Goal: Task Accomplishment & Management: Manage account settings

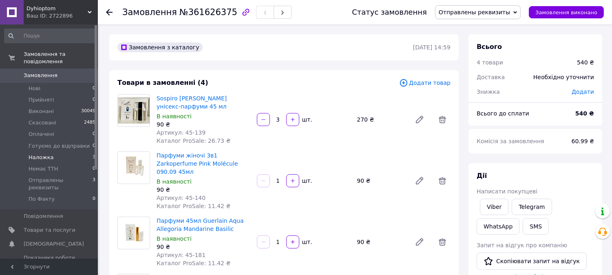
click at [38, 154] on span "Наложка" at bounding box center [41, 157] width 25 height 7
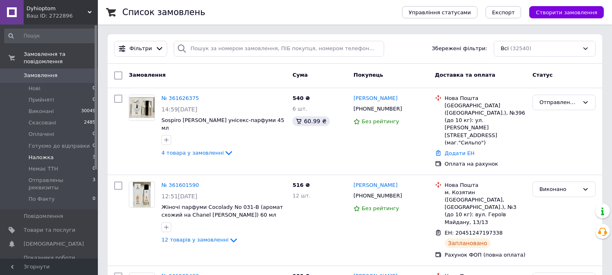
click at [63, 152] on li "Наложка 3" at bounding box center [50, 157] width 100 height 11
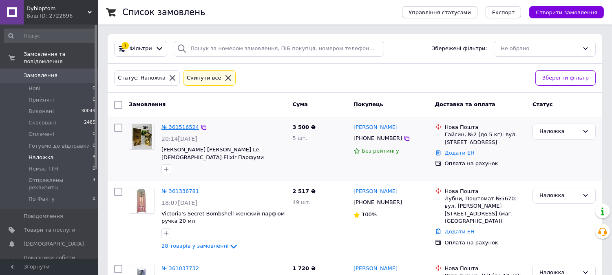
click at [180, 127] on link "№ 361516524" at bounding box center [179, 127] width 37 height 6
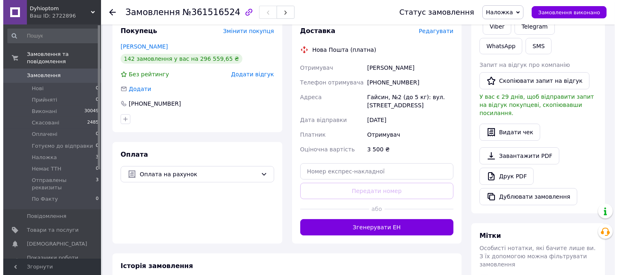
scroll to position [42, 0]
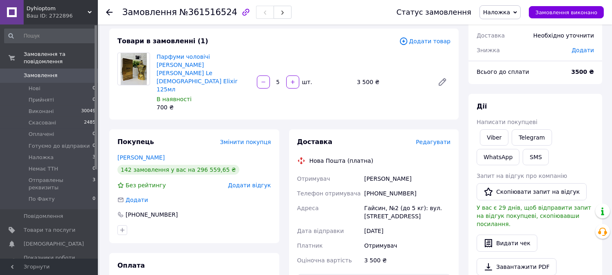
click at [426, 139] on span "Редагувати" at bounding box center [433, 142] width 35 height 7
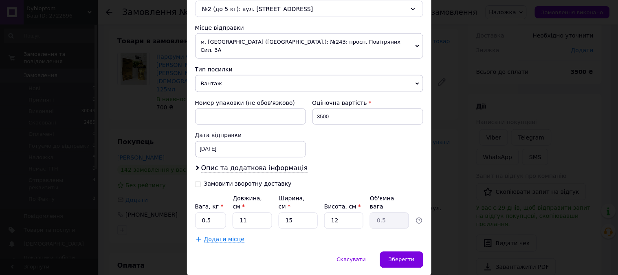
scroll to position [282, 0]
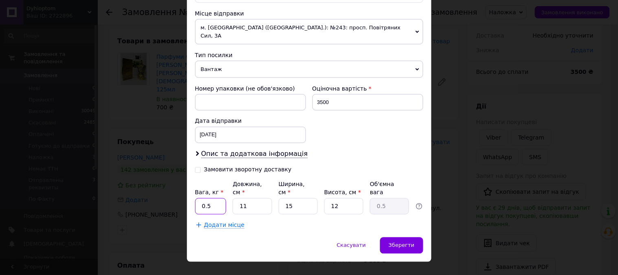
click at [214, 198] on input "0.5" at bounding box center [210, 206] width 31 height 16
click at [215, 198] on input "0.5" at bounding box center [210, 206] width 31 height 16
click at [198, 167] on icon at bounding box center [198, 170] width 6 height 6
click at [198, 166] on input "Замовити зворотну доставку" at bounding box center [198, 169] width 6 height 6
checkbox input "true"
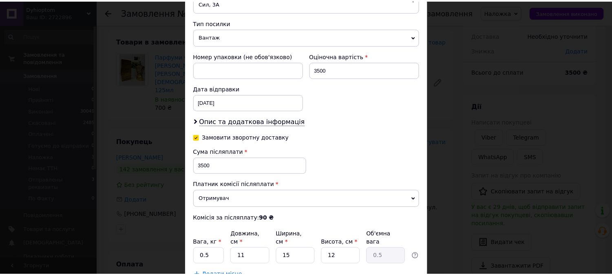
scroll to position [364, 0]
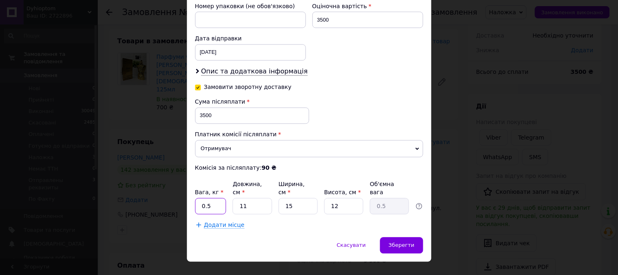
click at [214, 198] on input "0.5" at bounding box center [210, 206] width 31 height 16
type input "3"
click at [399, 242] on span "Зберегти" at bounding box center [402, 245] width 26 height 6
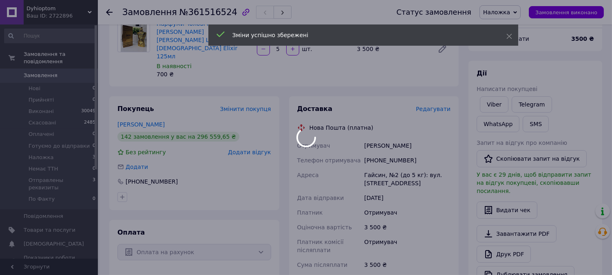
scroll to position [177, 0]
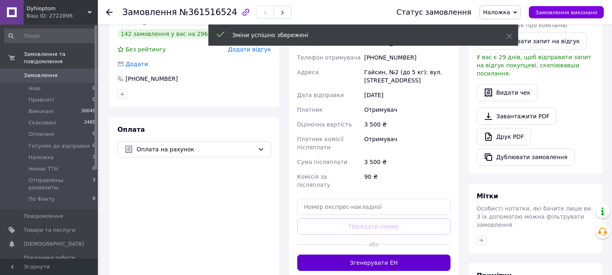
click at [365, 254] on button "Згенерувати ЕН" at bounding box center [374, 262] width 154 height 16
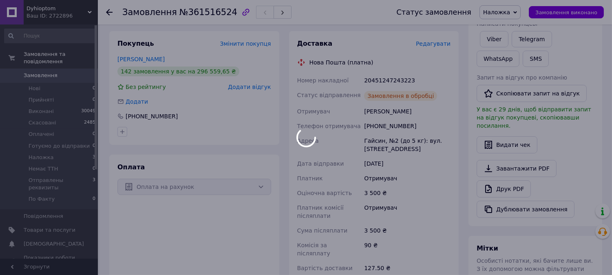
scroll to position [87, 0]
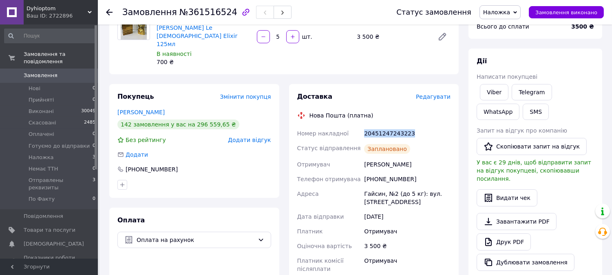
drag, startPoint x: 409, startPoint y: 109, endPoint x: 363, endPoint y: 108, distance: 46.0
click at [363, 126] on div "20451247243223" at bounding box center [407, 133] width 90 height 15
copy div "20451247243223"
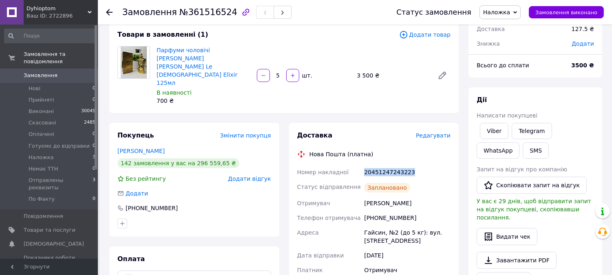
scroll to position [0, 0]
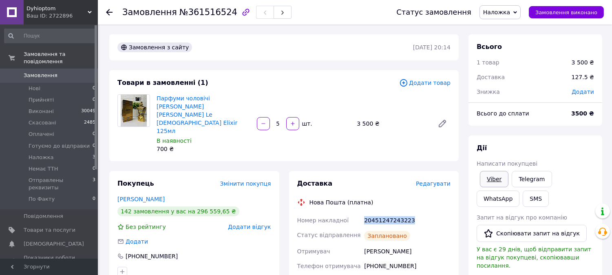
click at [492, 176] on link "Viber" at bounding box center [494, 179] width 29 height 16
click at [517, 11] on icon at bounding box center [515, 13] width 4 height 4
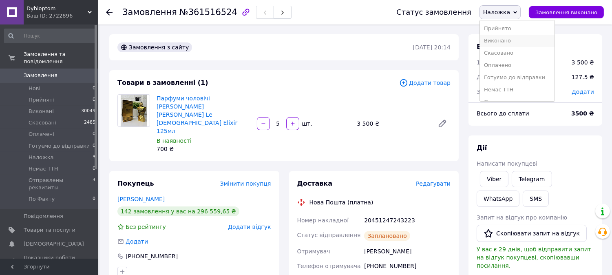
click at [521, 37] on li "Виконано" at bounding box center [517, 41] width 75 height 12
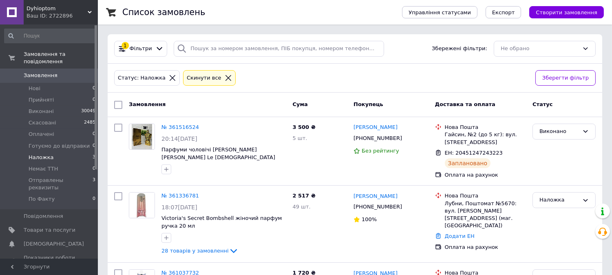
click at [44, 154] on span "Наложка" at bounding box center [41, 157] width 25 height 7
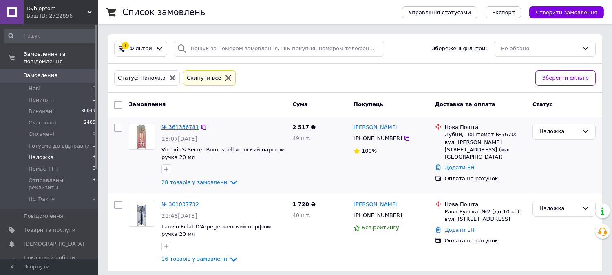
click at [184, 127] on link "№ 361336781" at bounding box center [179, 127] width 37 height 6
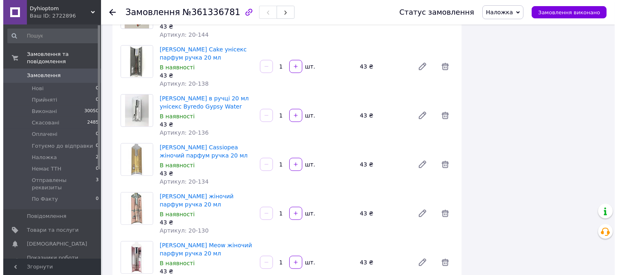
scroll to position [1448, 0]
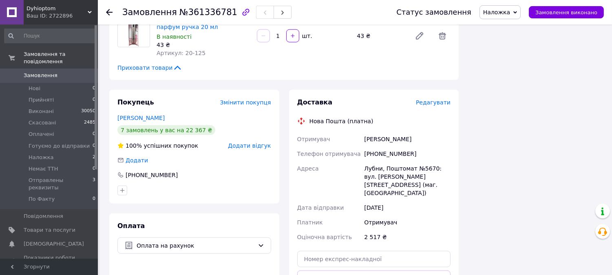
click at [437, 99] on span "Редагувати" at bounding box center [433, 102] width 35 height 7
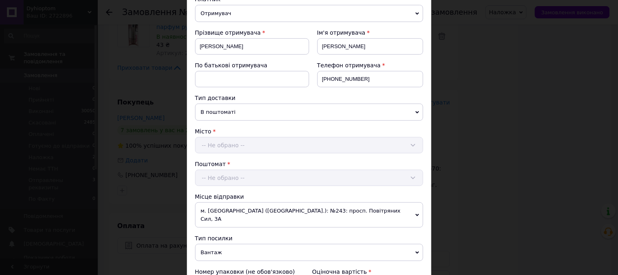
scroll to position [226, 0]
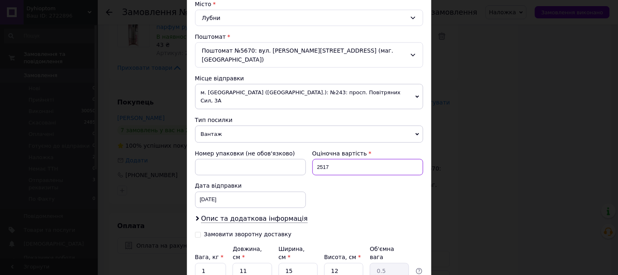
click at [321, 159] on input "2517" at bounding box center [367, 167] width 111 height 16
type input "2317"
click at [196, 231] on input "Замовити зворотну доставку" at bounding box center [198, 234] width 6 height 6
checkbox input "true"
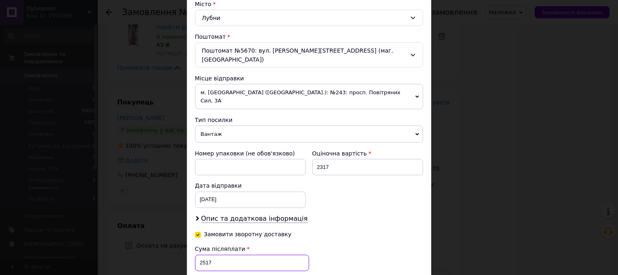
click at [224, 255] on input "2517" at bounding box center [252, 263] width 114 height 16
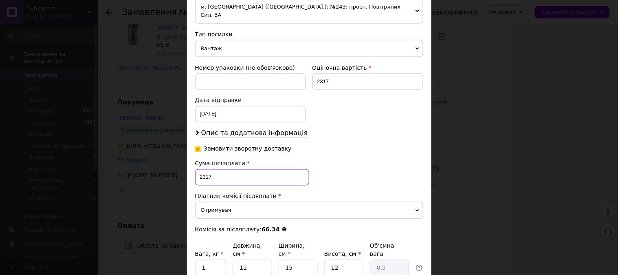
scroll to position [317, 0]
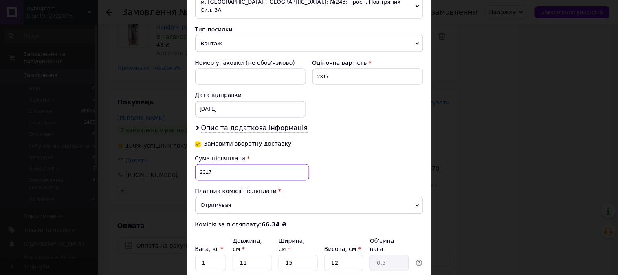
type input "2317"
click at [213, 255] on input "1" at bounding box center [210, 263] width 31 height 16
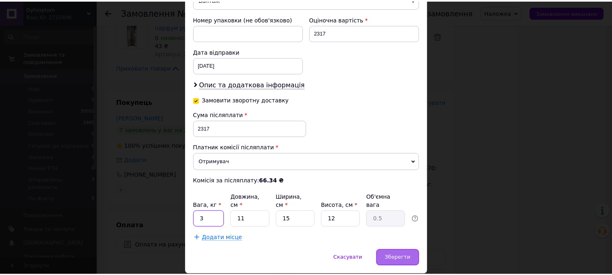
scroll to position [364, 0]
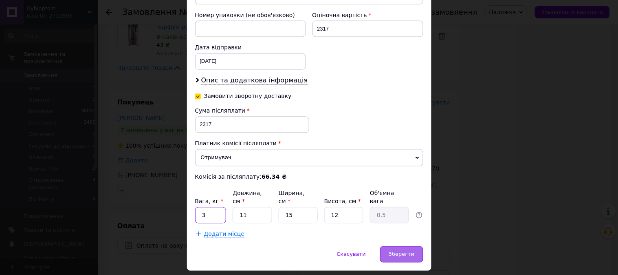
type input "3"
click at [392, 246] on div "Зберегти" at bounding box center [401, 254] width 43 height 16
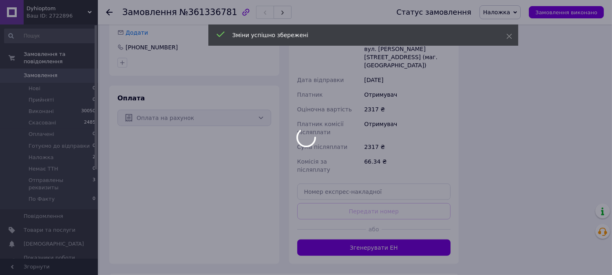
scroll to position [1584, 0]
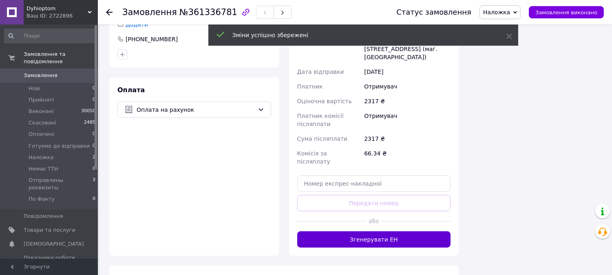
click at [355, 231] on button "Згенерувати ЕН" at bounding box center [374, 239] width 154 height 16
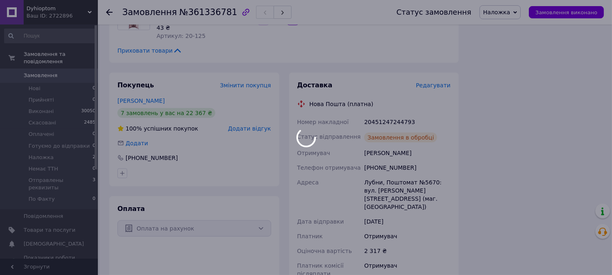
scroll to position [1403, 0]
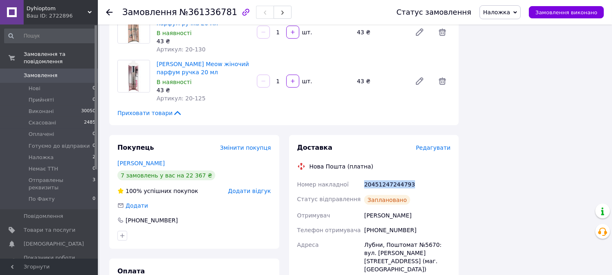
drag, startPoint x: 411, startPoint y: 159, endPoint x: 373, endPoint y: 156, distance: 37.6
copy div "Номер накладної 20451247244793"
click at [147, 109] on span "Приховати товари" at bounding box center [149, 113] width 65 height 8
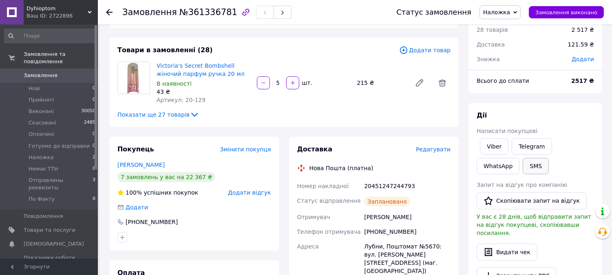
scroll to position [0, 0]
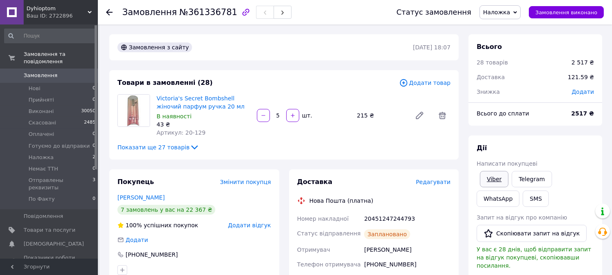
click at [492, 182] on link "Viber" at bounding box center [494, 179] width 29 height 16
click at [599, 136] on div "Дії Написати покупцеві Viber Telegram WhatsApp SMS Запит на відгук про компанію…" at bounding box center [535, 250] width 134 height 230
click at [519, 9] on span "Наложка" at bounding box center [499, 12] width 41 height 14
click at [514, 37] on li "Виконано" at bounding box center [517, 41] width 75 height 12
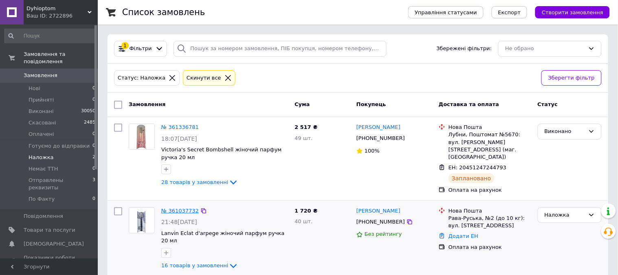
click at [187, 207] on link "№ 361037732" at bounding box center [179, 210] width 37 height 6
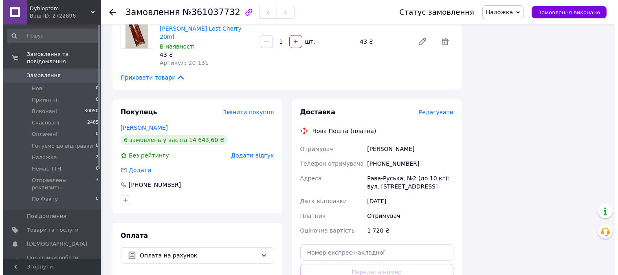
scroll to position [860, 0]
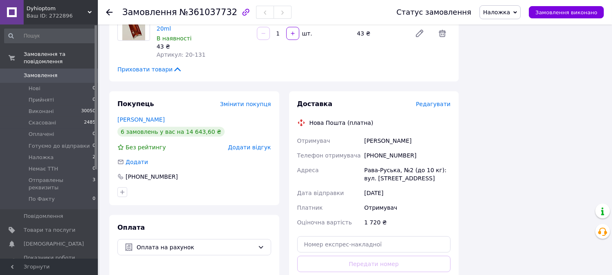
click at [425, 101] on span "Редагувати" at bounding box center [433, 104] width 35 height 7
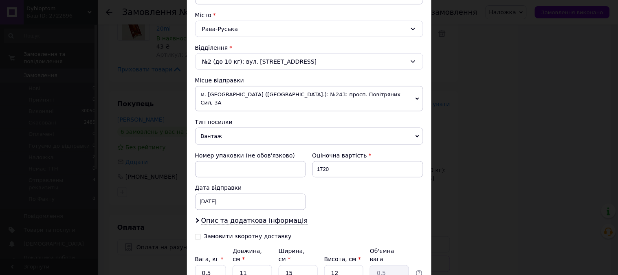
scroll to position [226, 0]
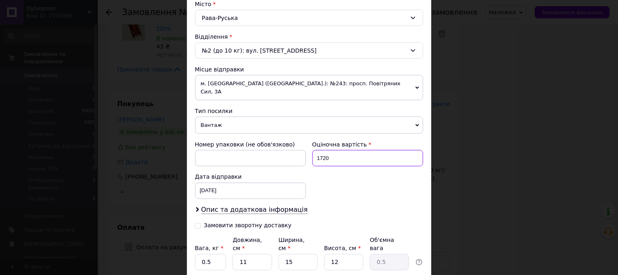
click at [322, 150] on input "1720" at bounding box center [367, 158] width 111 height 16
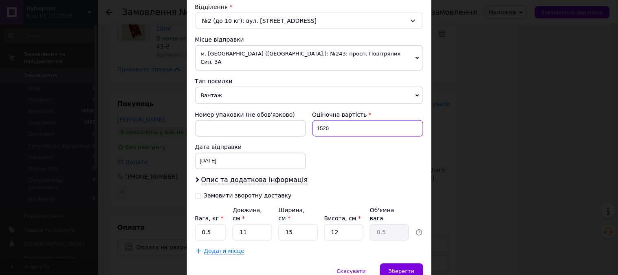
scroll to position [282, 0]
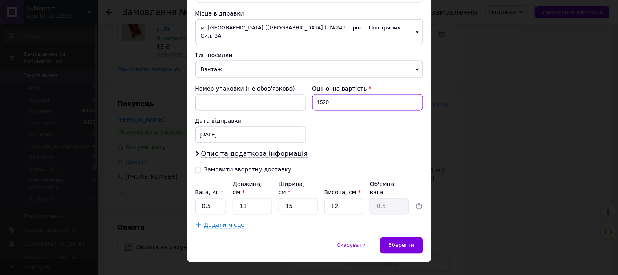
type input "1520"
click at [198, 166] on input "Замовити зворотну доставку" at bounding box center [198, 169] width 6 height 6
checkbox input "true"
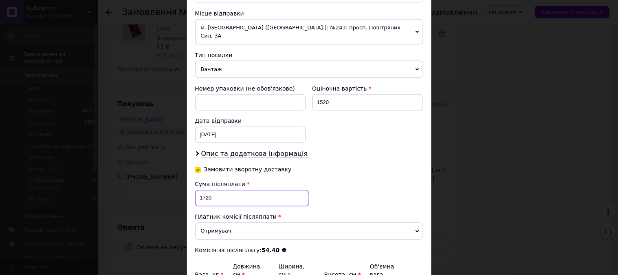
click at [204, 191] on input "1720" at bounding box center [252, 198] width 114 height 16
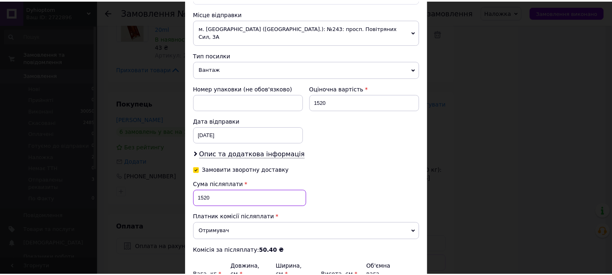
scroll to position [364, 0]
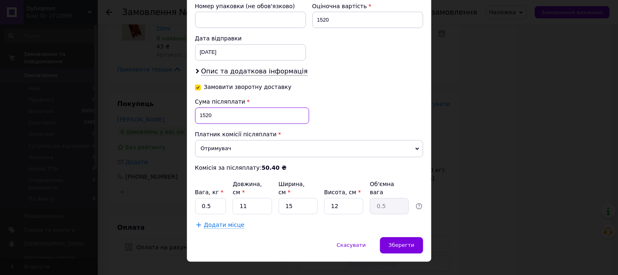
type input "1520"
click at [212, 198] on input "0.5" at bounding box center [210, 206] width 31 height 16
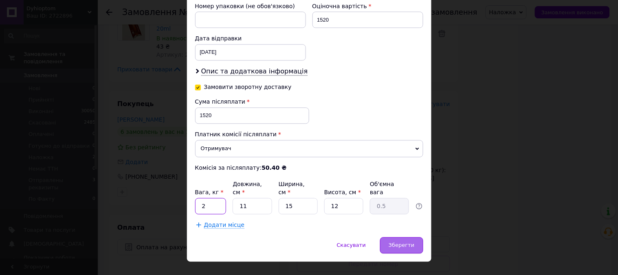
type input "2"
click at [394, 242] on span "Зберегти" at bounding box center [402, 245] width 26 height 6
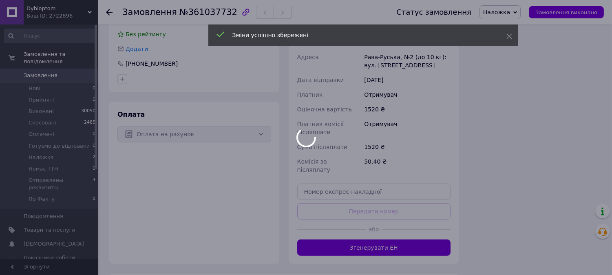
scroll to position [996, 0]
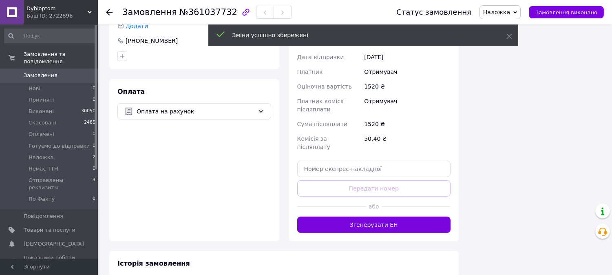
click at [369, 216] on button "Згенерувати ЕН" at bounding box center [374, 224] width 154 height 16
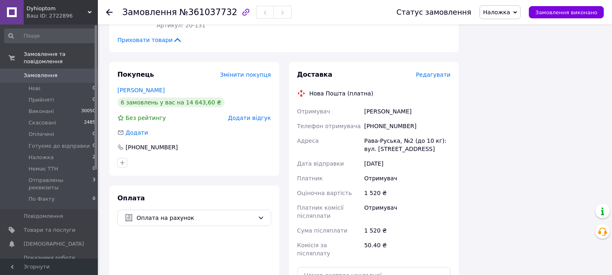
scroll to position [860, 0]
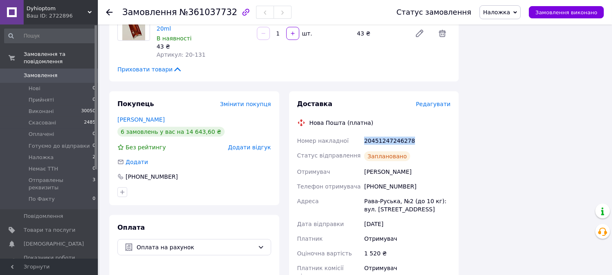
drag, startPoint x: 411, startPoint y: 113, endPoint x: 364, endPoint y: 113, distance: 46.9
click at [364, 133] on div "20451247246278" at bounding box center [407, 140] width 90 height 15
copy div "20451247246278"
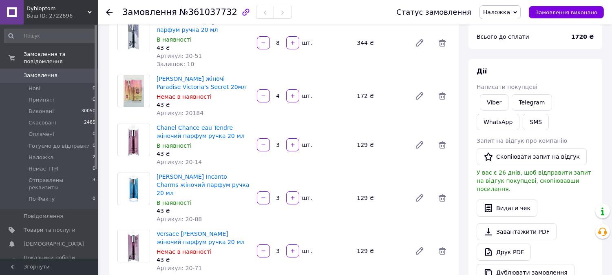
scroll to position [0, 0]
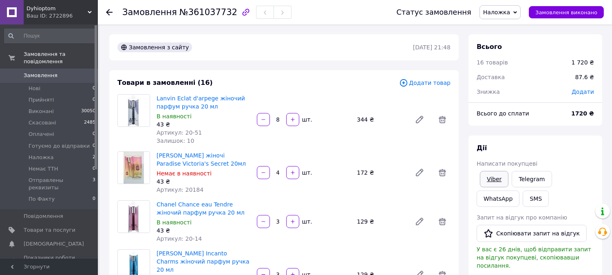
click at [497, 178] on link "Viber" at bounding box center [494, 179] width 29 height 16
click at [517, 13] on icon at bounding box center [515, 13] width 4 height 4
click at [515, 41] on li "Виконано" at bounding box center [517, 41] width 75 height 12
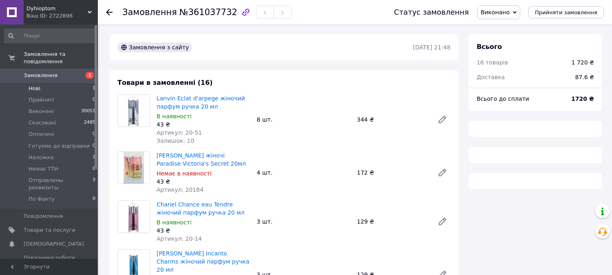
click at [38, 85] on span "Нові" at bounding box center [35, 88] width 12 height 7
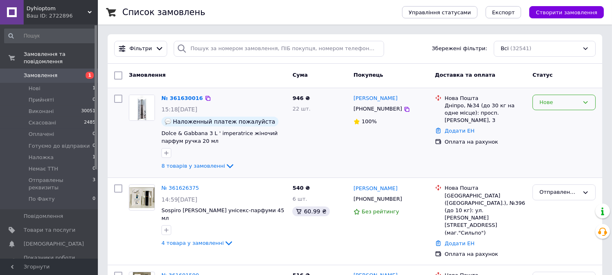
click at [581, 102] on div "Нове" at bounding box center [563, 103] width 63 height 16
click at [559, 117] on li "Прийнято" at bounding box center [563, 119] width 62 height 15
click at [185, 99] on link "№ 361630016" at bounding box center [179, 98] width 37 height 6
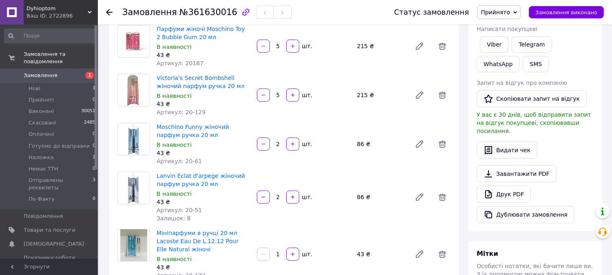
scroll to position [136, 0]
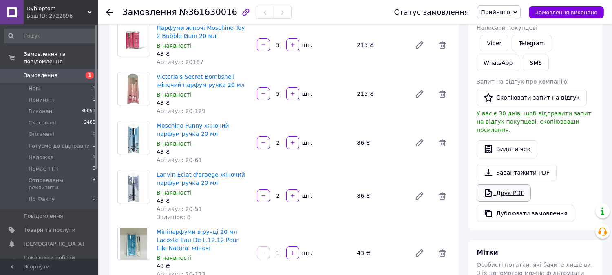
click at [499, 188] on link "Друк PDF" at bounding box center [503, 192] width 54 height 17
click at [520, 9] on span "Прийнято" at bounding box center [499, 12] width 44 height 14
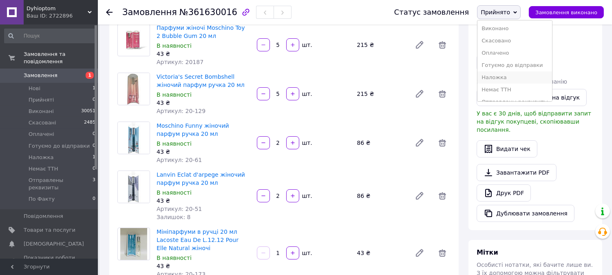
click at [524, 76] on li "Наложка" at bounding box center [514, 77] width 75 height 12
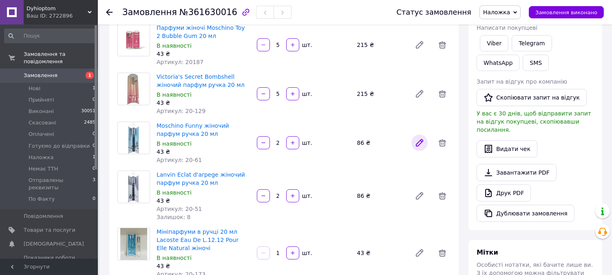
click at [416, 138] on icon at bounding box center [419, 143] width 10 height 10
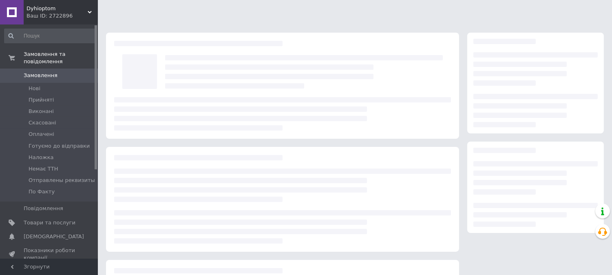
scroll to position [98, 0]
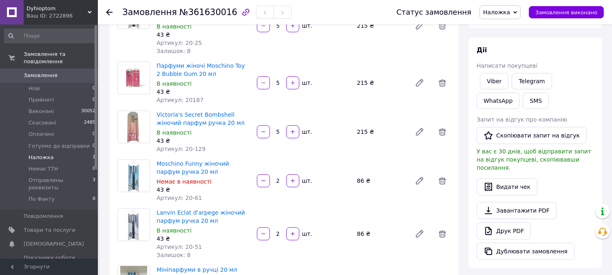
click at [53, 152] on li "Наложка 1" at bounding box center [50, 157] width 100 height 11
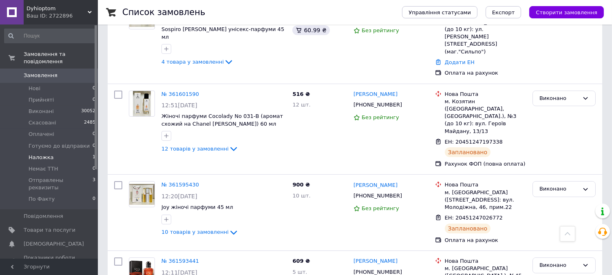
click at [71, 152] on li "Наложка 1" at bounding box center [50, 157] width 100 height 11
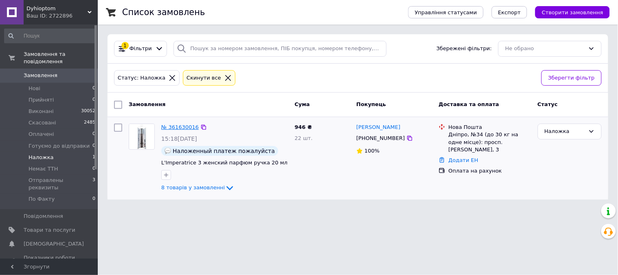
click at [165, 127] on link "№ 361630016" at bounding box center [179, 127] width 37 height 6
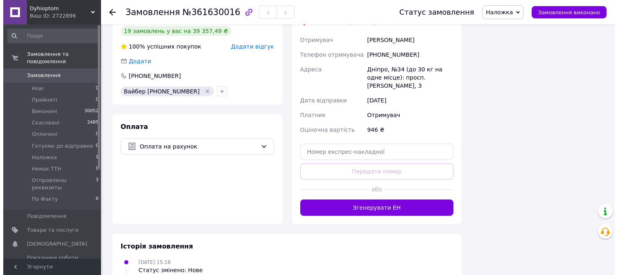
scroll to position [498, 0]
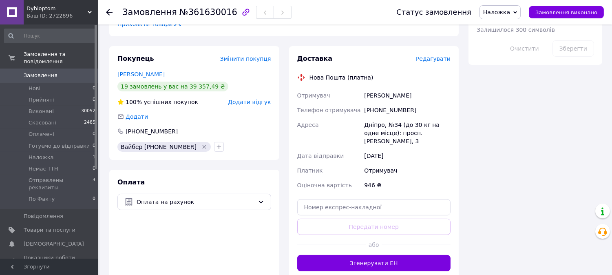
click at [435, 55] on span "Редагувати" at bounding box center [433, 58] width 35 height 7
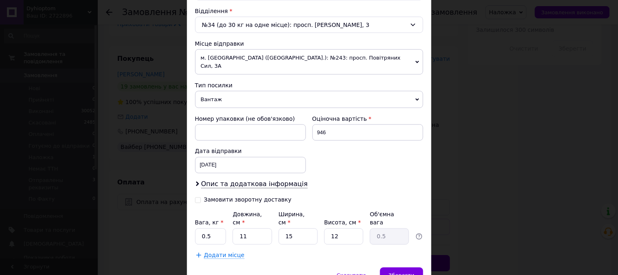
scroll to position [282, 0]
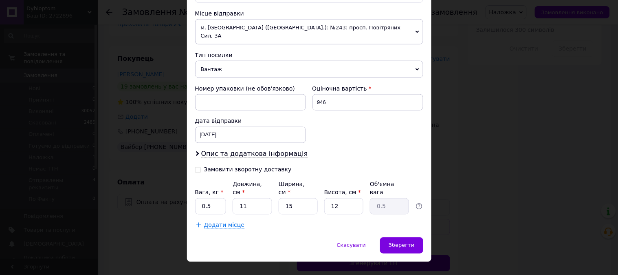
drag, startPoint x: 192, startPoint y: 160, endPoint x: 200, endPoint y: 161, distance: 7.8
click at [194, 161] on div "Спосіб доставки Нова Пошта (платна) Платник Отримувач Відправник Прізвище отрим…" at bounding box center [309, 4] width 244 height 466
click at [195, 166] on input "Замовити зворотну доставку" at bounding box center [198, 169] width 6 height 6
checkbox input "true"
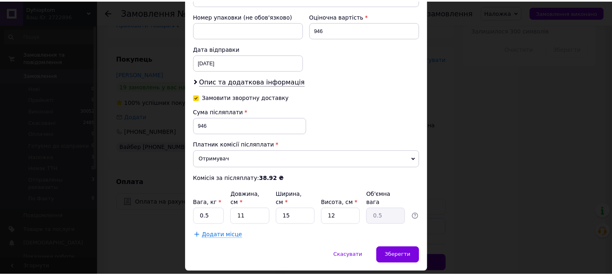
scroll to position [364, 0]
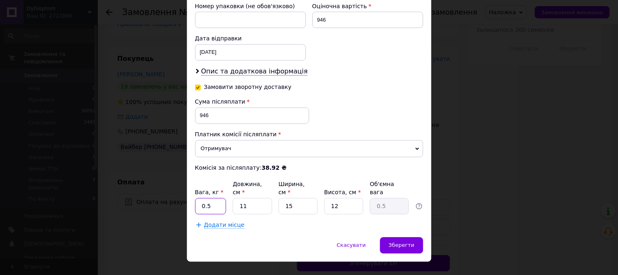
click at [213, 198] on input "0.5" at bounding box center [210, 206] width 31 height 16
type input "1"
click at [390, 237] on div "Зберегти" at bounding box center [401, 245] width 43 height 16
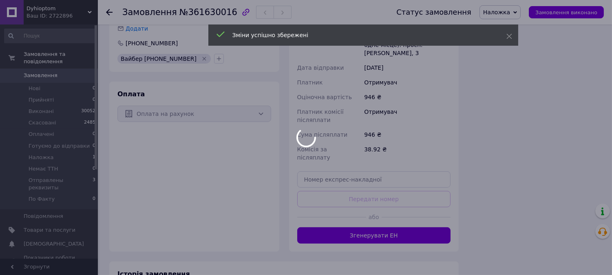
scroll to position [588, 0]
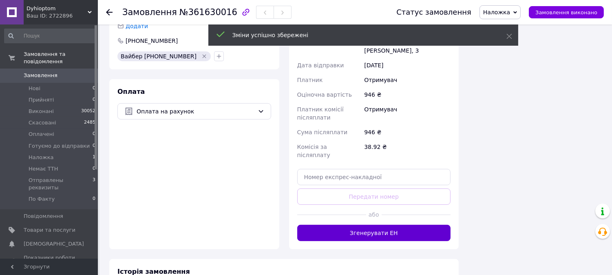
click at [432, 224] on button "Згенерувати ЕН" at bounding box center [374, 232] width 154 height 16
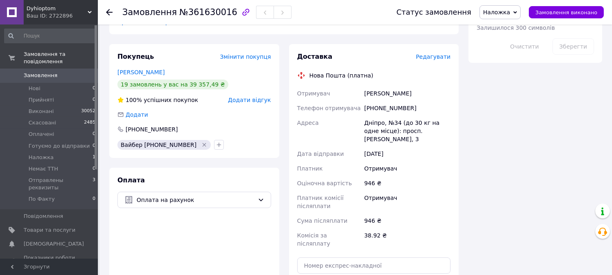
scroll to position [498, 0]
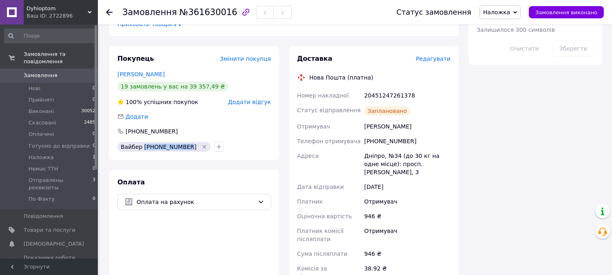
drag, startPoint x: 182, startPoint y: 138, endPoint x: 143, endPoint y: 139, distance: 39.5
click at [143, 142] on div "Вайбер +380984170810" at bounding box center [163, 147] width 93 height 10
copy span "+380984170810"
drag, startPoint x: 411, startPoint y: 84, endPoint x: 365, endPoint y: 88, distance: 47.0
click at [365, 88] on div "20451247261378" at bounding box center [407, 95] width 90 height 15
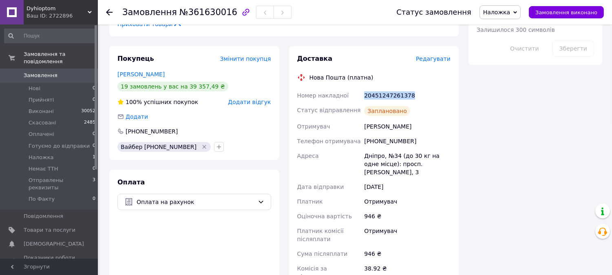
copy div "20451247261378"
click at [519, 13] on span "Наложка" at bounding box center [499, 12] width 41 height 14
click at [513, 38] on li "Виконано" at bounding box center [517, 41] width 75 height 12
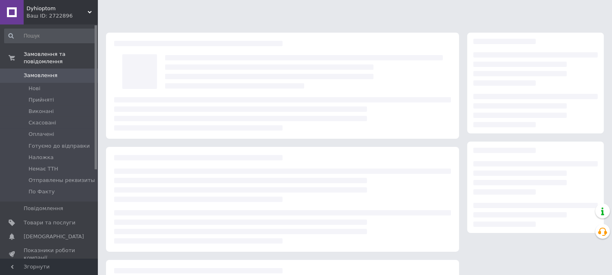
scroll to position [98, 0]
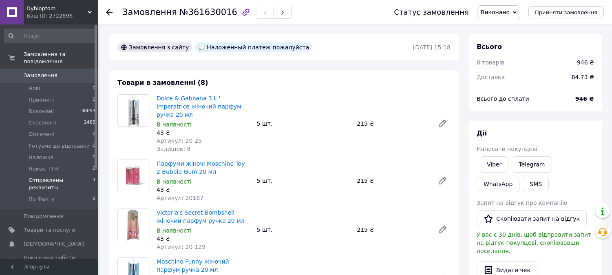
click at [52, 176] on span "Отправлены реквизиты" at bounding box center [61, 183] width 64 height 15
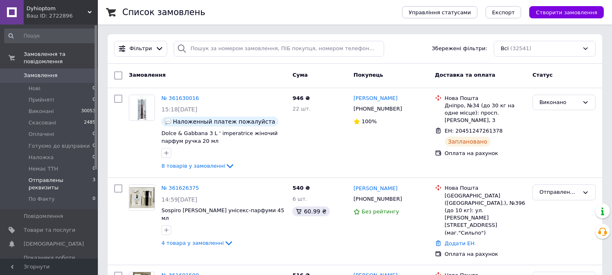
click at [92, 176] on span "3" at bounding box center [93, 183] width 3 height 15
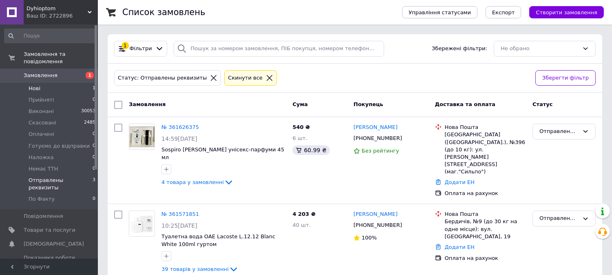
click at [45, 83] on li "Нові 1" at bounding box center [50, 88] width 100 height 11
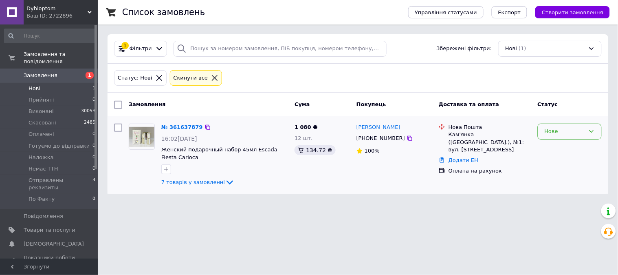
click at [583, 132] on div "Нове" at bounding box center [565, 131] width 40 height 9
click at [575, 145] on li "Прийнято" at bounding box center [569, 148] width 63 height 15
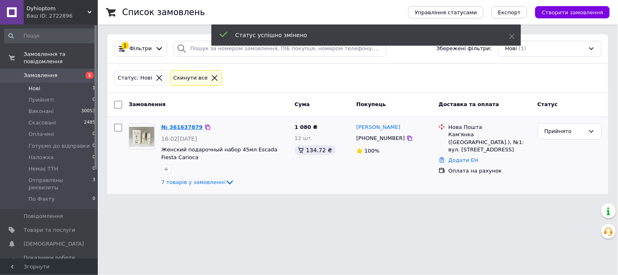
click at [175, 125] on link "№ 361637879" at bounding box center [182, 127] width 42 height 6
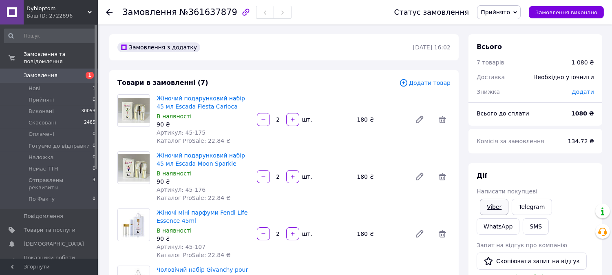
click at [498, 208] on link "Viber" at bounding box center [494, 206] width 29 height 16
click at [520, 15] on span "Прийнято" at bounding box center [499, 12] width 44 height 14
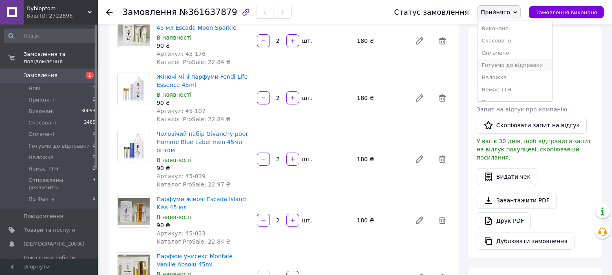
scroll to position [21, 0]
click at [516, 82] on li "Отправлены реквизиты" at bounding box center [514, 81] width 75 height 12
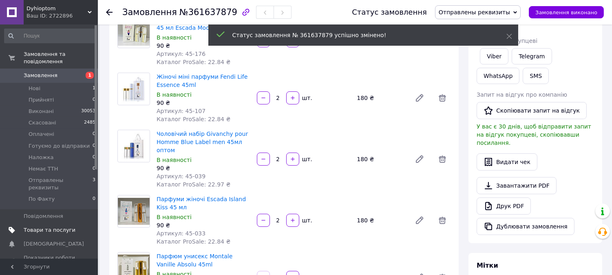
click at [54, 226] on span "Товари та послуги" at bounding box center [50, 229] width 52 height 7
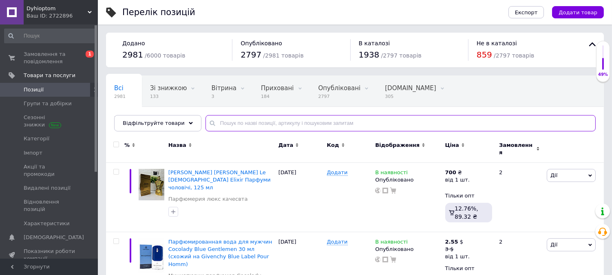
click at [266, 123] on input "text" at bounding box center [400, 123] width 390 height 16
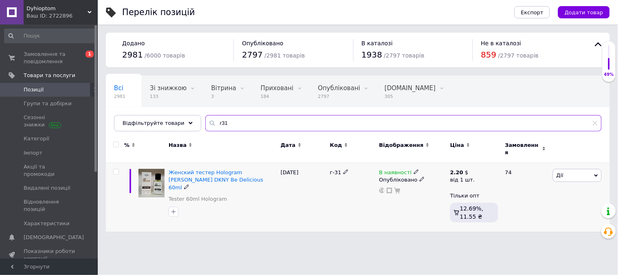
type input "г31"
click at [414, 169] on icon at bounding box center [416, 171] width 5 height 5
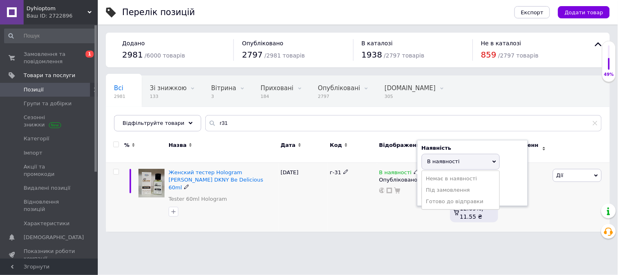
click at [432, 173] on li "Немає в наявності" at bounding box center [460, 178] width 77 height 11
click at [329, 186] on div "г-31" at bounding box center [352, 197] width 49 height 69
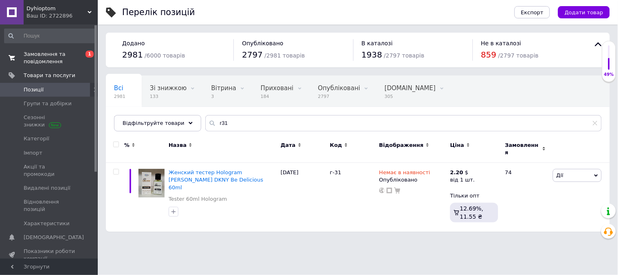
click at [50, 59] on span "Замовлення та повідомлення" at bounding box center [50, 58] width 52 height 15
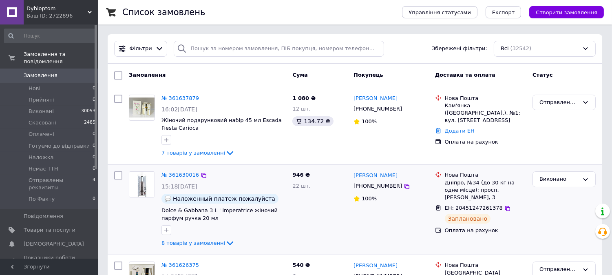
click at [551, 222] on div "Виконано" at bounding box center [564, 209] width 70 height 83
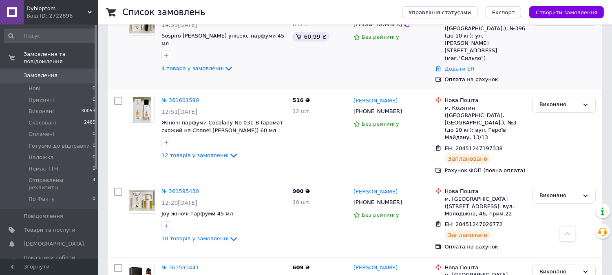
scroll to position [271, 0]
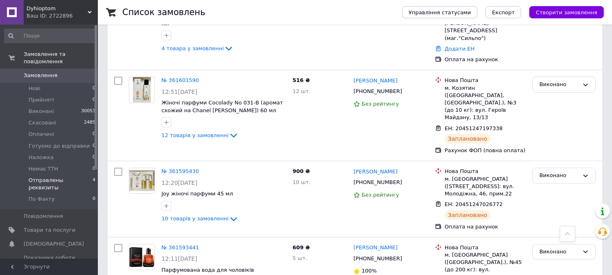
click at [75, 176] on span "Отправлены реквизиты" at bounding box center [61, 183] width 64 height 15
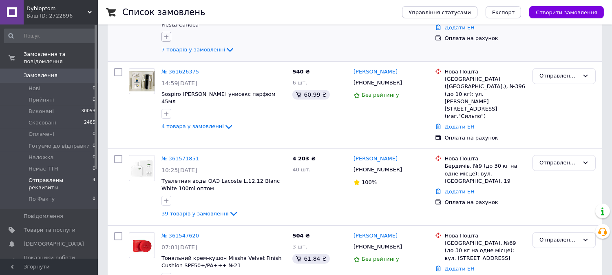
scroll to position [139, 0]
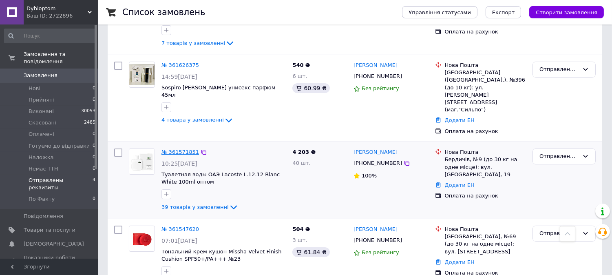
click at [179, 149] on link "№ 361571851" at bounding box center [179, 152] width 37 height 6
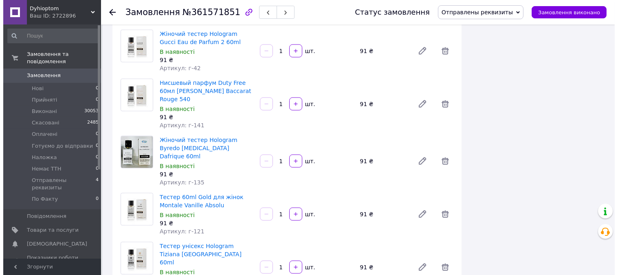
scroll to position [2292, 0]
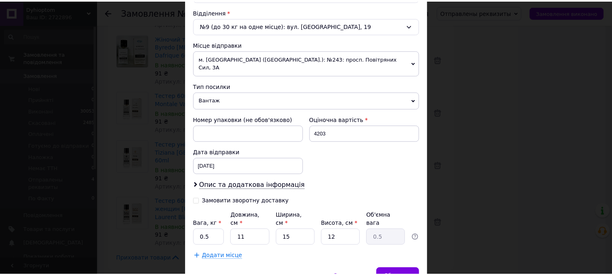
scroll to position [282, 0]
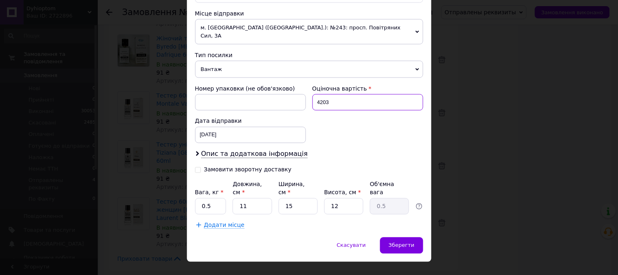
click at [337, 94] on input "4203" at bounding box center [367, 102] width 111 height 16
type input "2000"
click at [221, 198] on input "0.5" at bounding box center [210, 206] width 31 height 16
click at [220, 198] on input "0.5" at bounding box center [210, 206] width 31 height 16
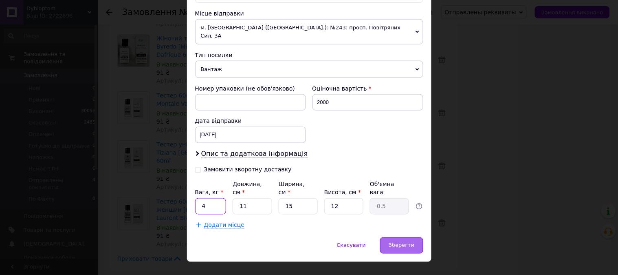
type input "4"
click at [394, 242] on span "Зберегти" at bounding box center [402, 245] width 26 height 6
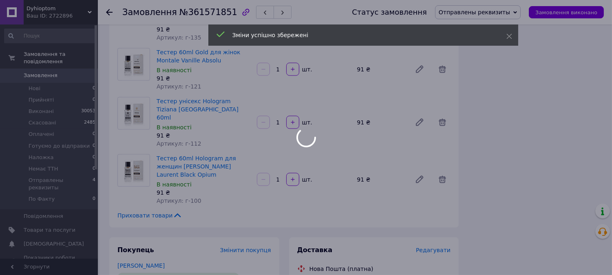
scroll to position [2429, 0]
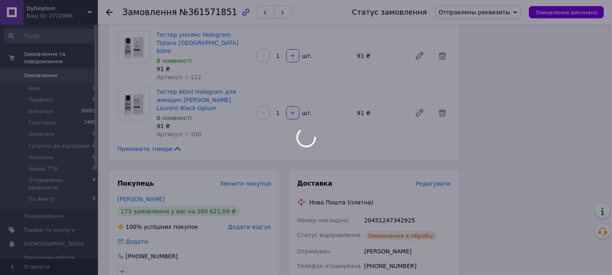
scroll to position [2338, 0]
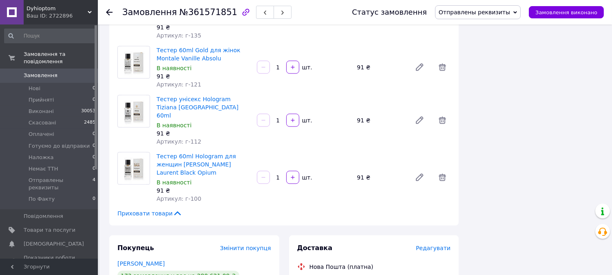
drag, startPoint x: 410, startPoint y: 128, endPoint x: 365, endPoint y: 130, distance: 45.7
copy div "20451247342925"
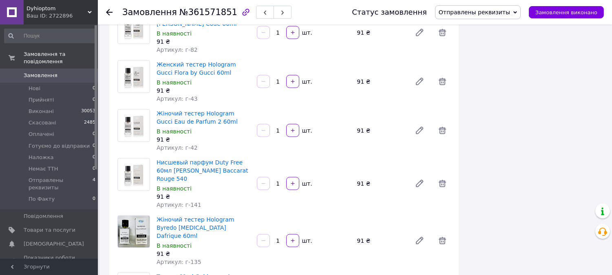
scroll to position [2202, 0]
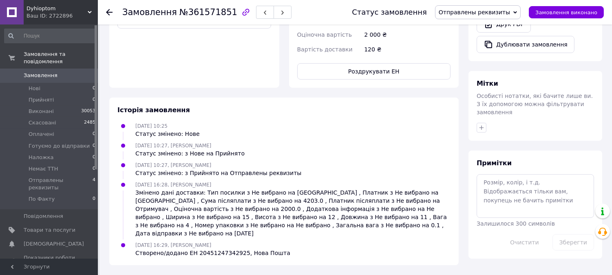
scroll to position [0, 0]
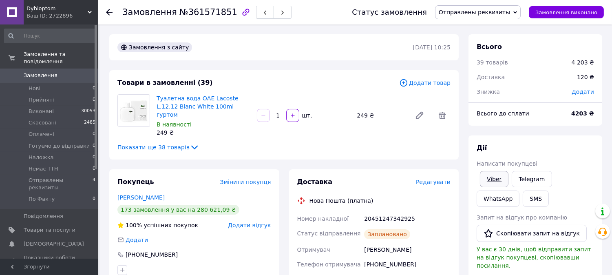
click at [489, 181] on link "Viber" at bounding box center [494, 179] width 29 height 16
click at [517, 12] on icon at bounding box center [515, 13] width 4 height 4
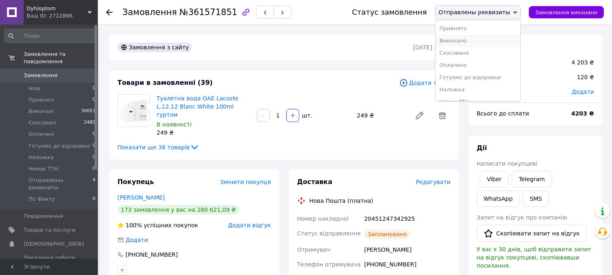
click at [494, 37] on li "Виконано" at bounding box center [477, 41] width 85 height 12
